Goal: Find specific page/section: Find specific page/section

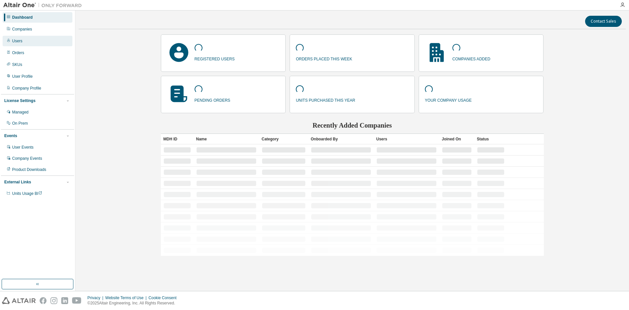
click at [27, 40] on div "Users" at bounding box center [38, 41] width 70 height 10
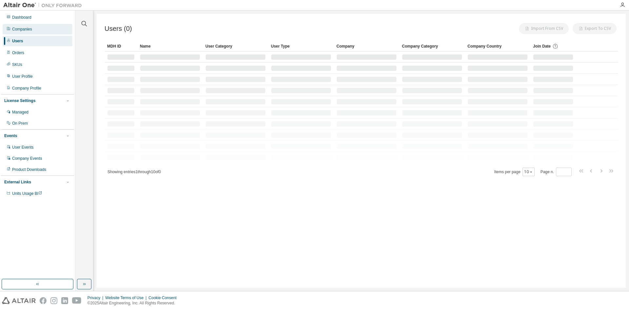
click at [33, 31] on div "Companies" at bounding box center [38, 29] width 70 height 10
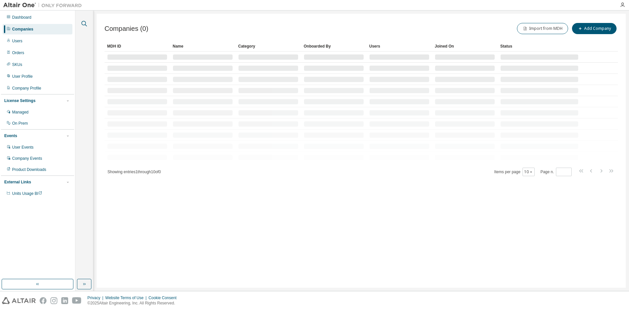
click at [84, 23] on icon "button" at bounding box center [84, 24] width 8 height 8
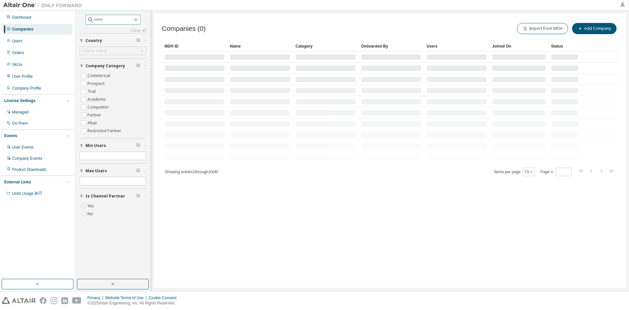
click at [96, 19] on input "text" at bounding box center [113, 19] width 39 height 7
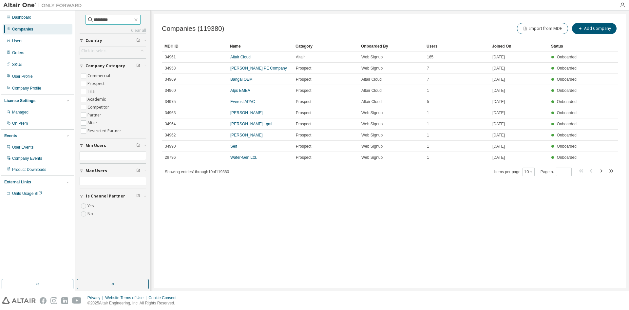
type input "*********"
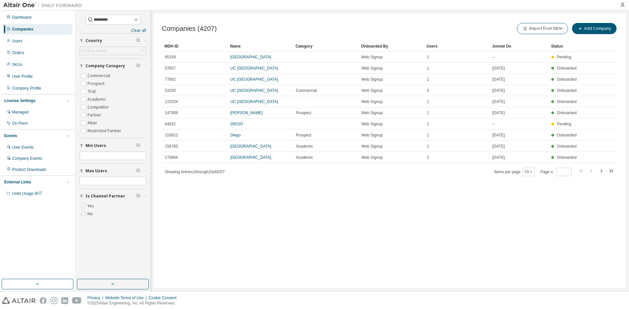
click at [431, 48] on div "Users" at bounding box center [457, 46] width 60 height 10
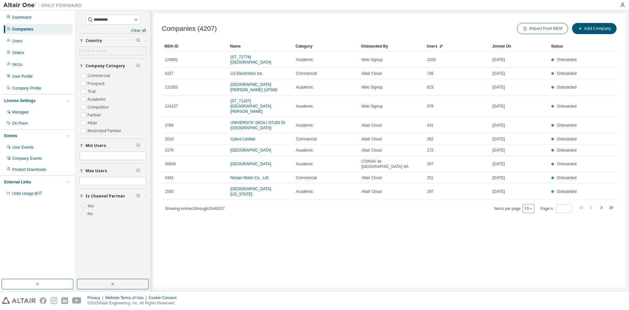
click at [526, 206] on button "10" at bounding box center [528, 208] width 9 height 5
click at [534, 239] on div "100" at bounding box center [550, 238] width 52 height 8
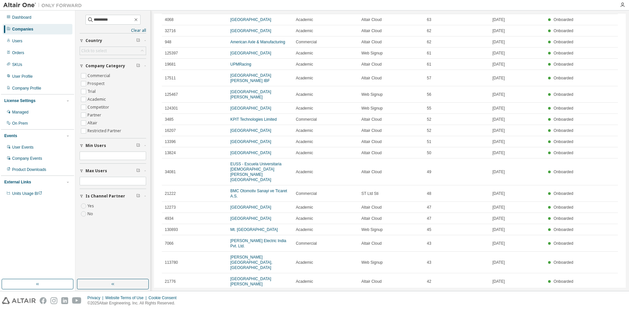
scroll to position [590, 0]
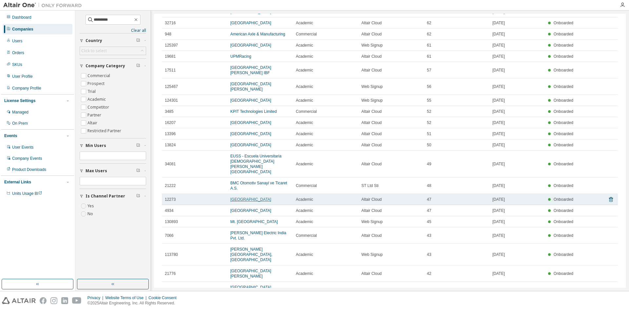
click at [269, 197] on link "[GEOGRAPHIC_DATA]" at bounding box center [250, 199] width 41 height 5
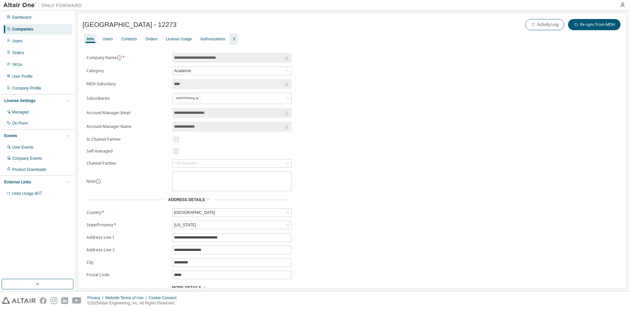
click at [232, 37] on icon "button" at bounding box center [234, 39] width 8 height 8
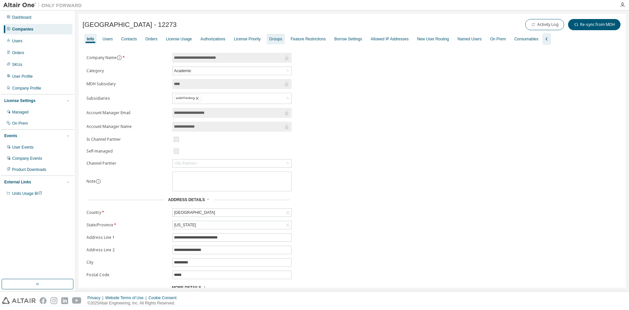
click at [274, 39] on div "Groups" at bounding box center [275, 38] width 13 height 5
